Goal: Task Accomplishment & Management: Use online tool/utility

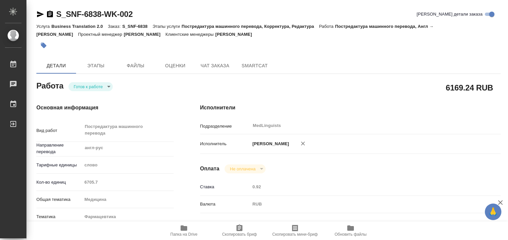
click at [187, 233] on span "Папка на Drive" at bounding box center [183, 234] width 27 height 5
click at [89, 89] on body "🙏 .cls-1 fill:#fff; AWATERA [PERSON_NAME] 0 Чаты График Выйти S_SNF-6838-WK-002…" at bounding box center [254, 120] width 508 height 240
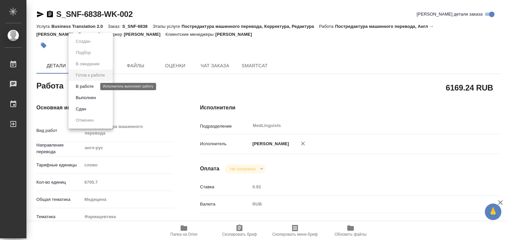
click at [94, 85] on button "В работе" at bounding box center [85, 86] width 22 height 7
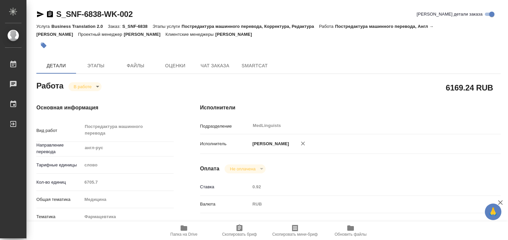
type textarea "x"
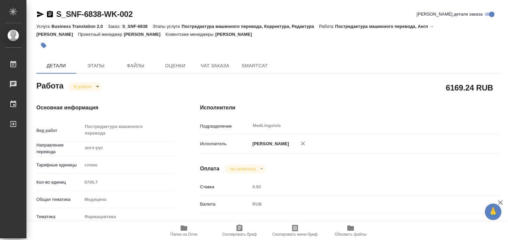
type textarea "x"
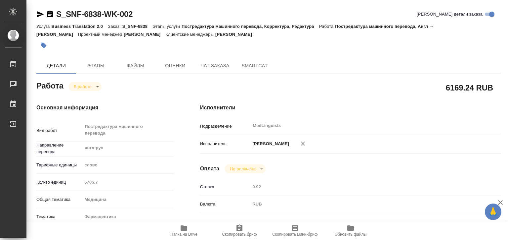
type textarea "x"
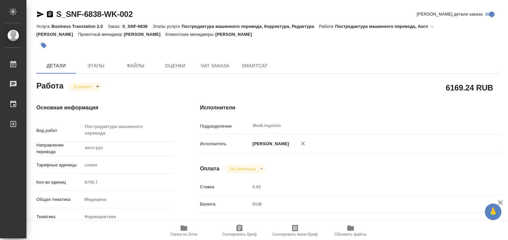
type textarea "x"
